Goal: Communication & Community: Participate in discussion

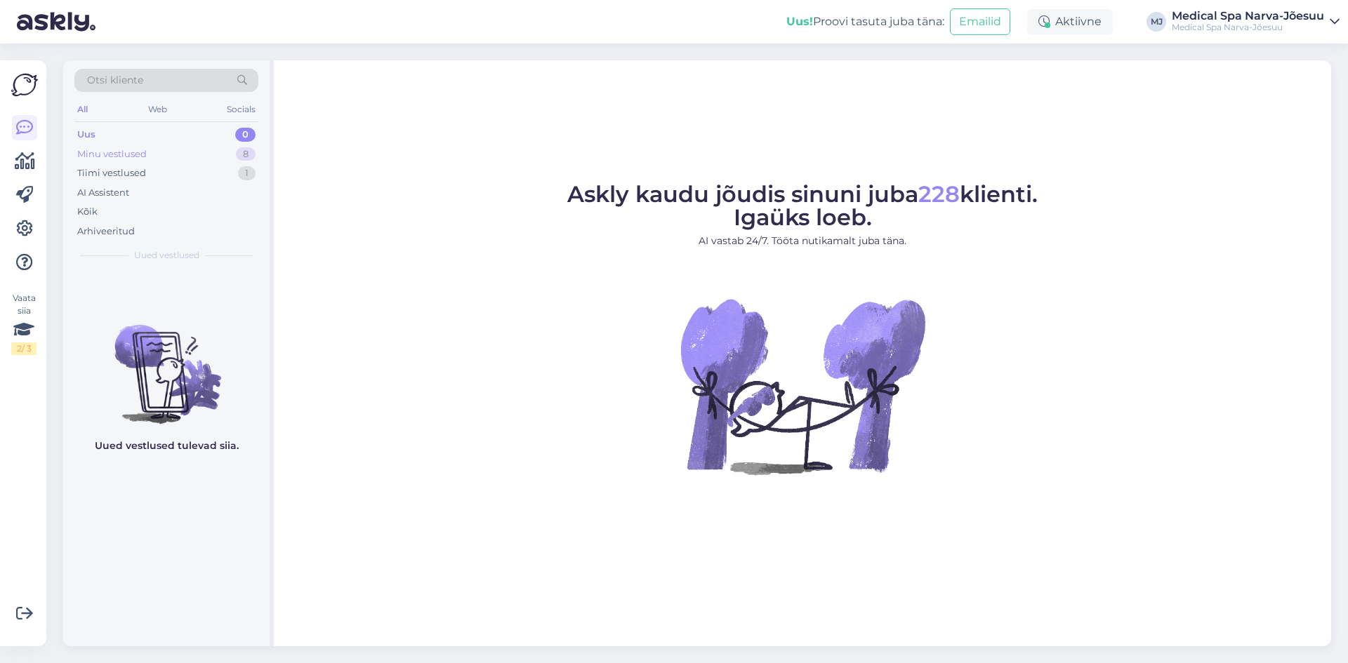
click at [194, 161] on div "Minu vestlused 8" at bounding box center [166, 155] width 184 height 20
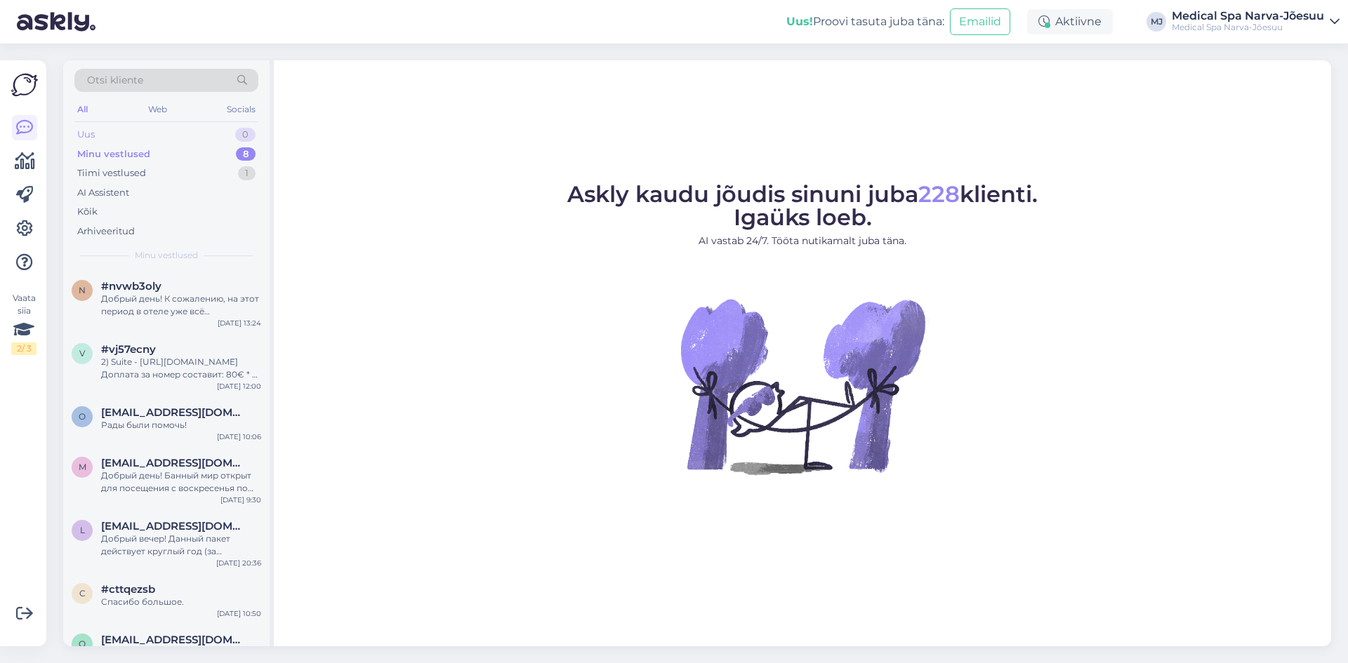
click at [187, 137] on div "Uus 0" at bounding box center [166, 135] width 184 height 20
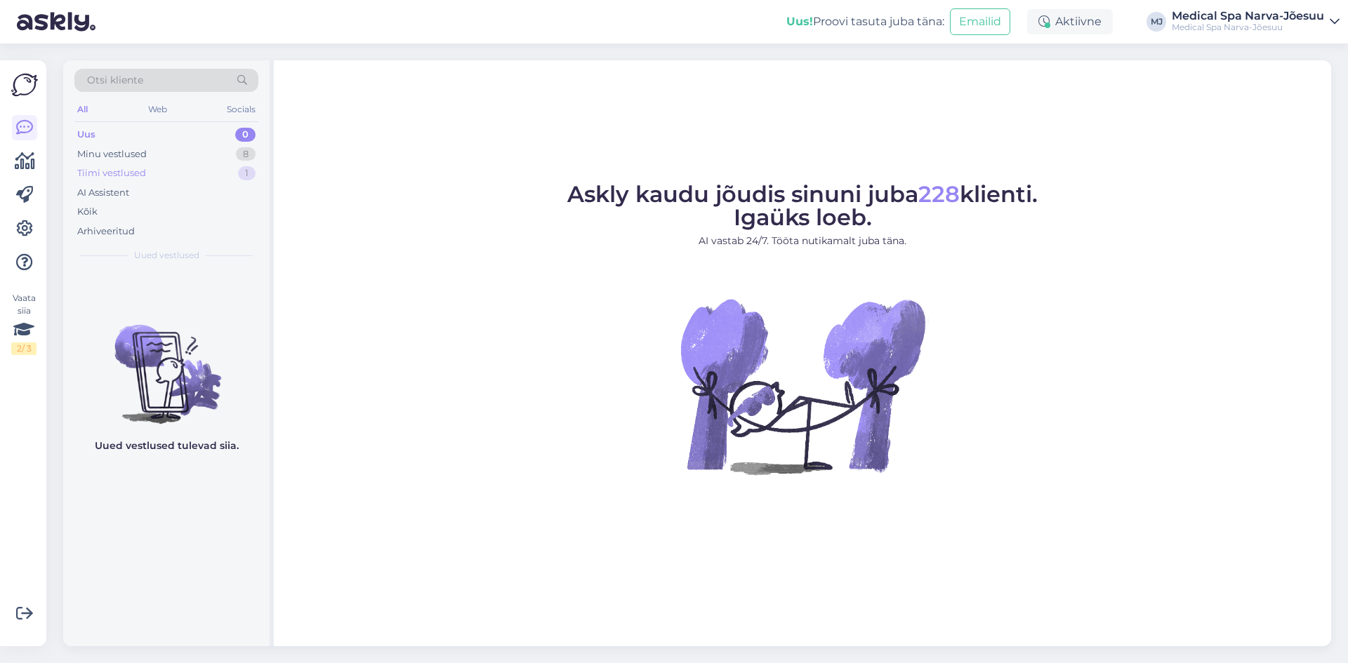
click at [178, 167] on div "Tiimi vestlused 1" at bounding box center [166, 174] width 184 height 20
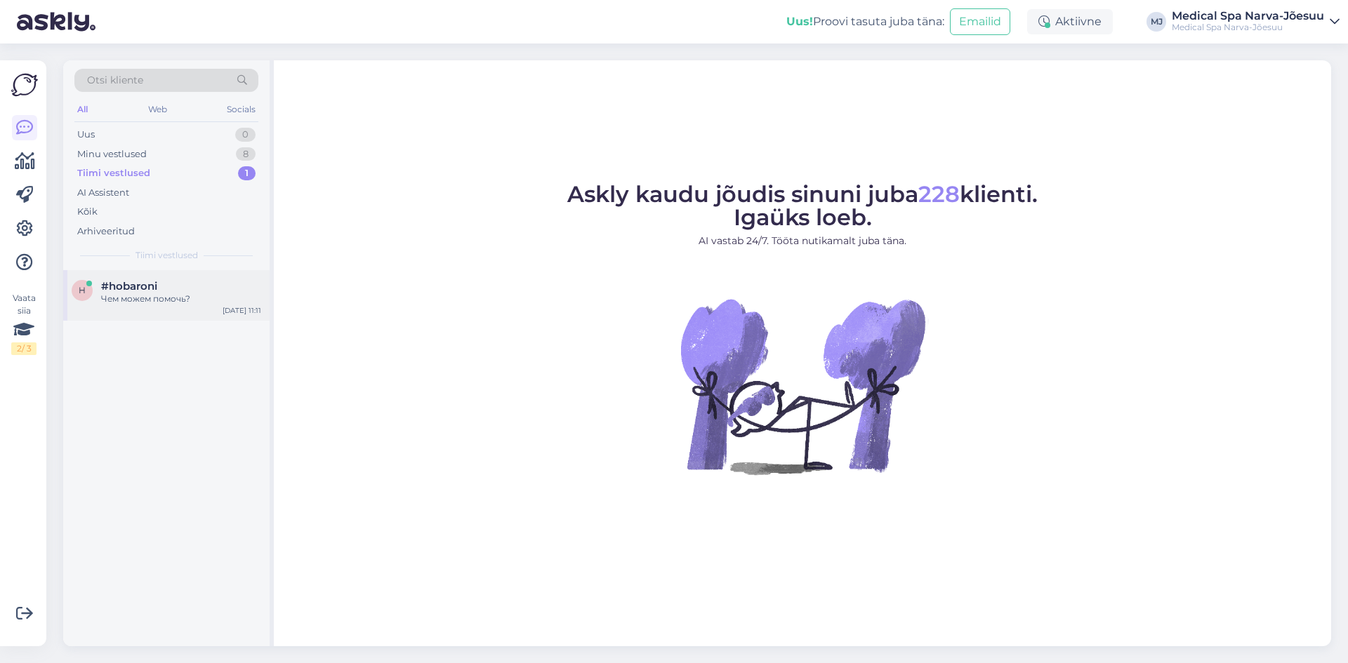
click at [206, 289] on div "#hobaroni" at bounding box center [181, 286] width 160 height 13
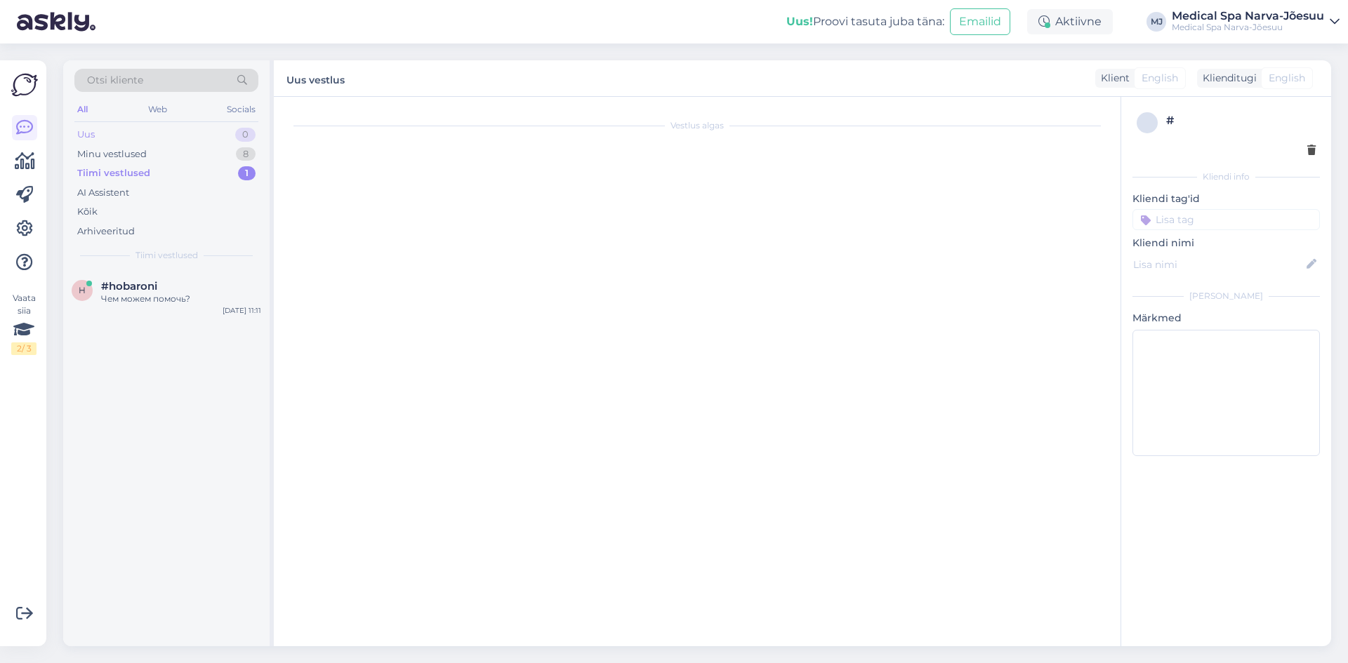
click at [143, 133] on div "Uus 0" at bounding box center [166, 135] width 184 height 20
type textarea "рпрпарап"
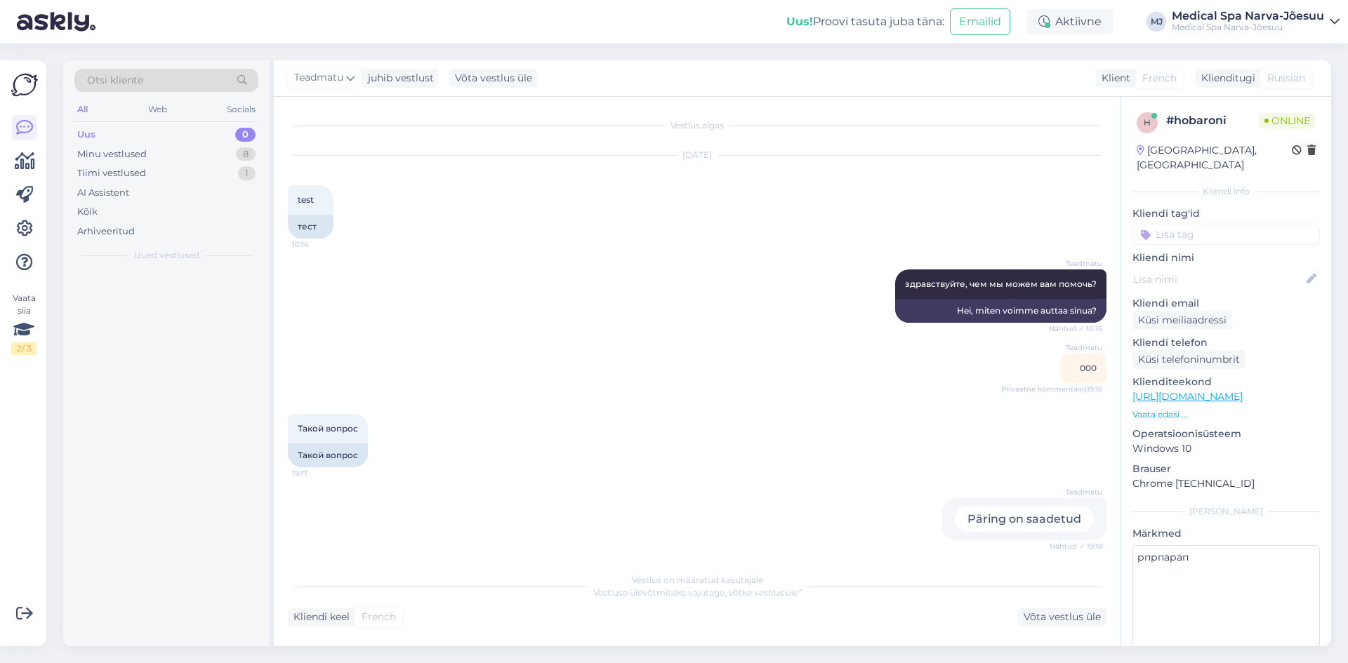
scroll to position [432, 0]
